Goal: Find specific page/section: Locate a particular part of the current website

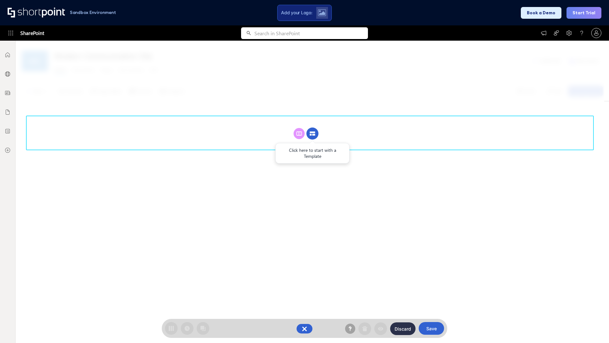
click at [313, 133] on circle at bounding box center [313, 134] width 12 height 12
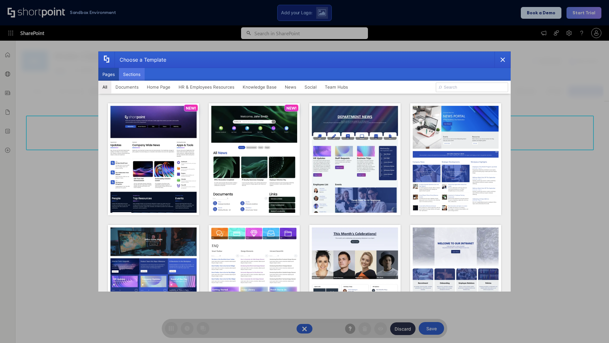
click at [132, 74] on button "Sections" at bounding box center [132, 74] width 26 height 13
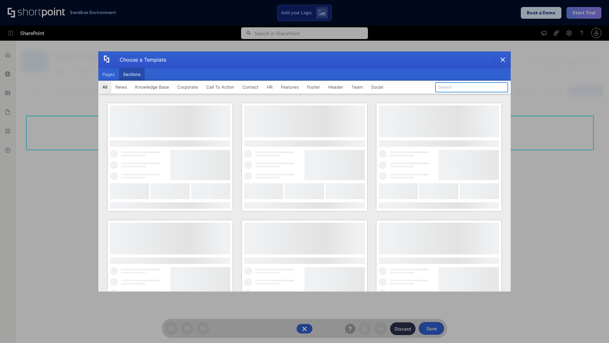
type input "Social Intranet"
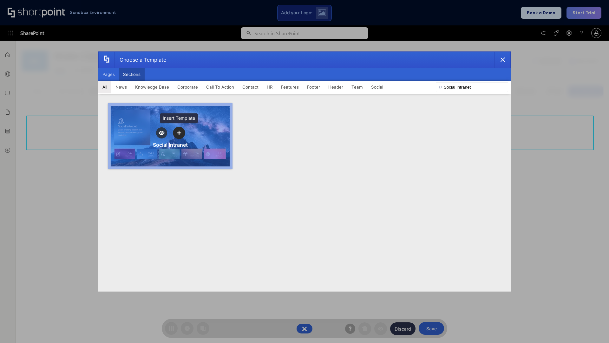
click at [179, 133] on icon "template selector" at bounding box center [179, 133] width 4 height 4
